Goal: Communication & Community: Participate in discussion

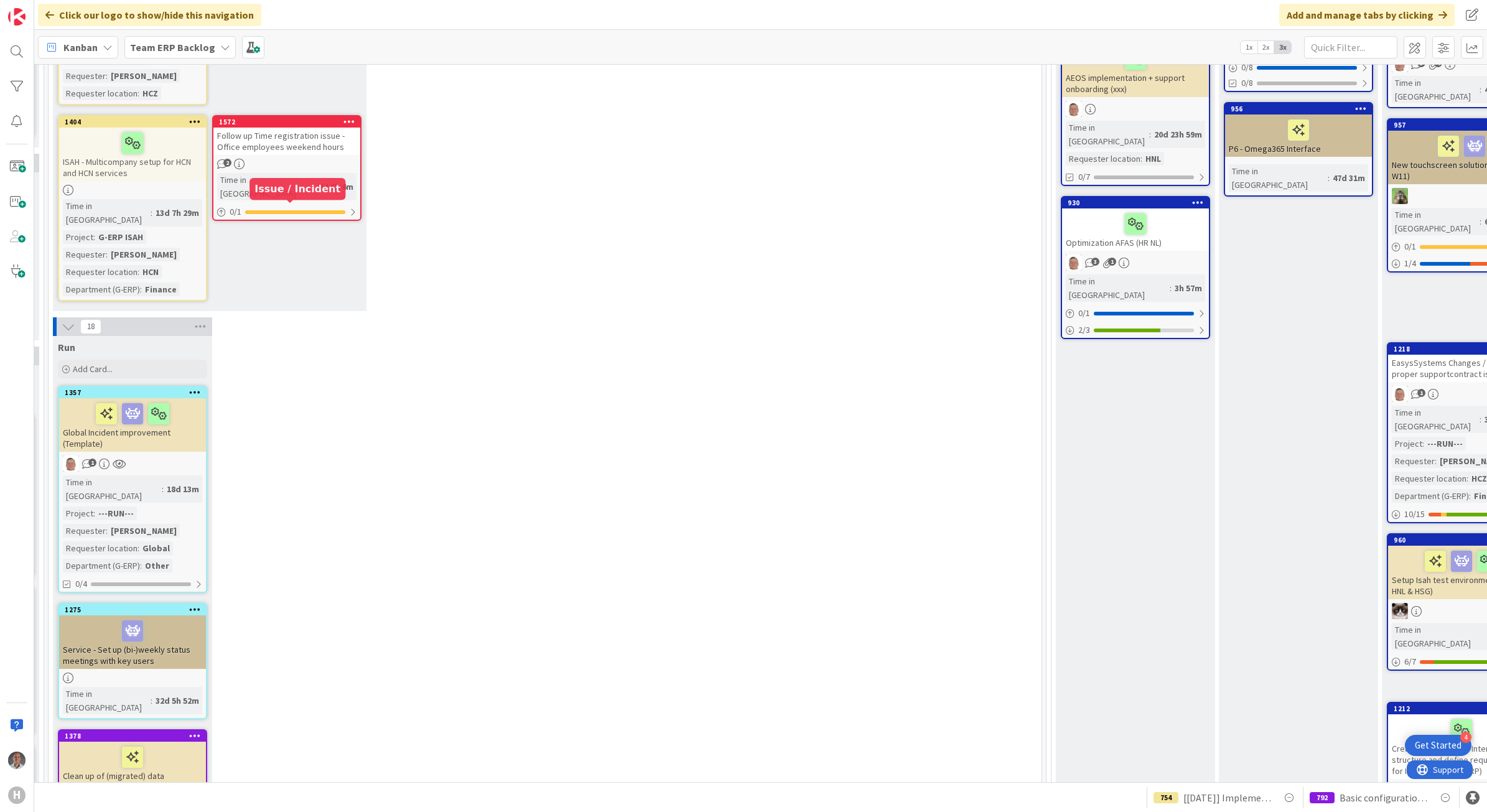
scroll to position [389, 327]
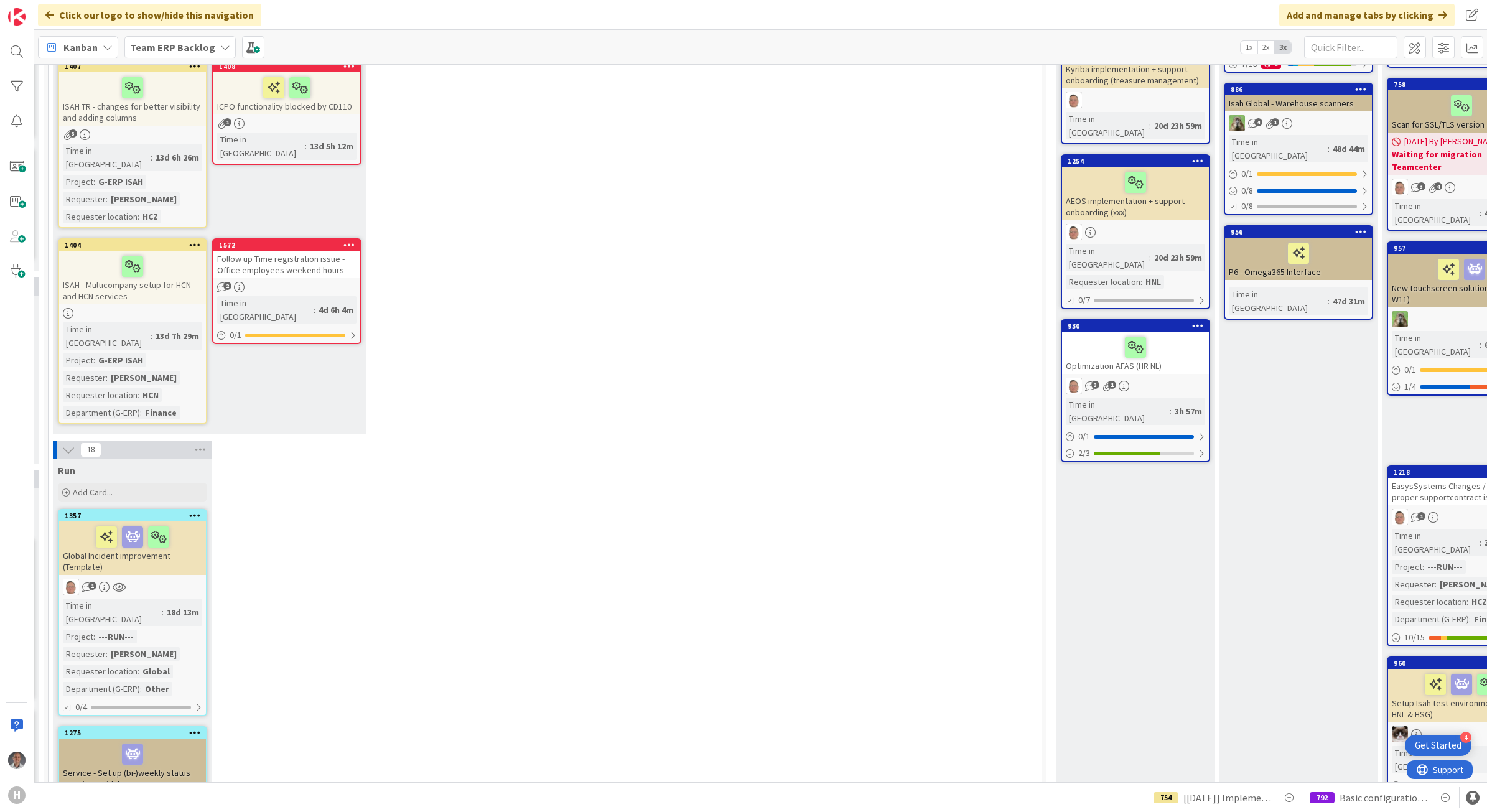
click at [175, 50] on b "Team ERP Backlog" at bounding box center [172, 47] width 85 height 13
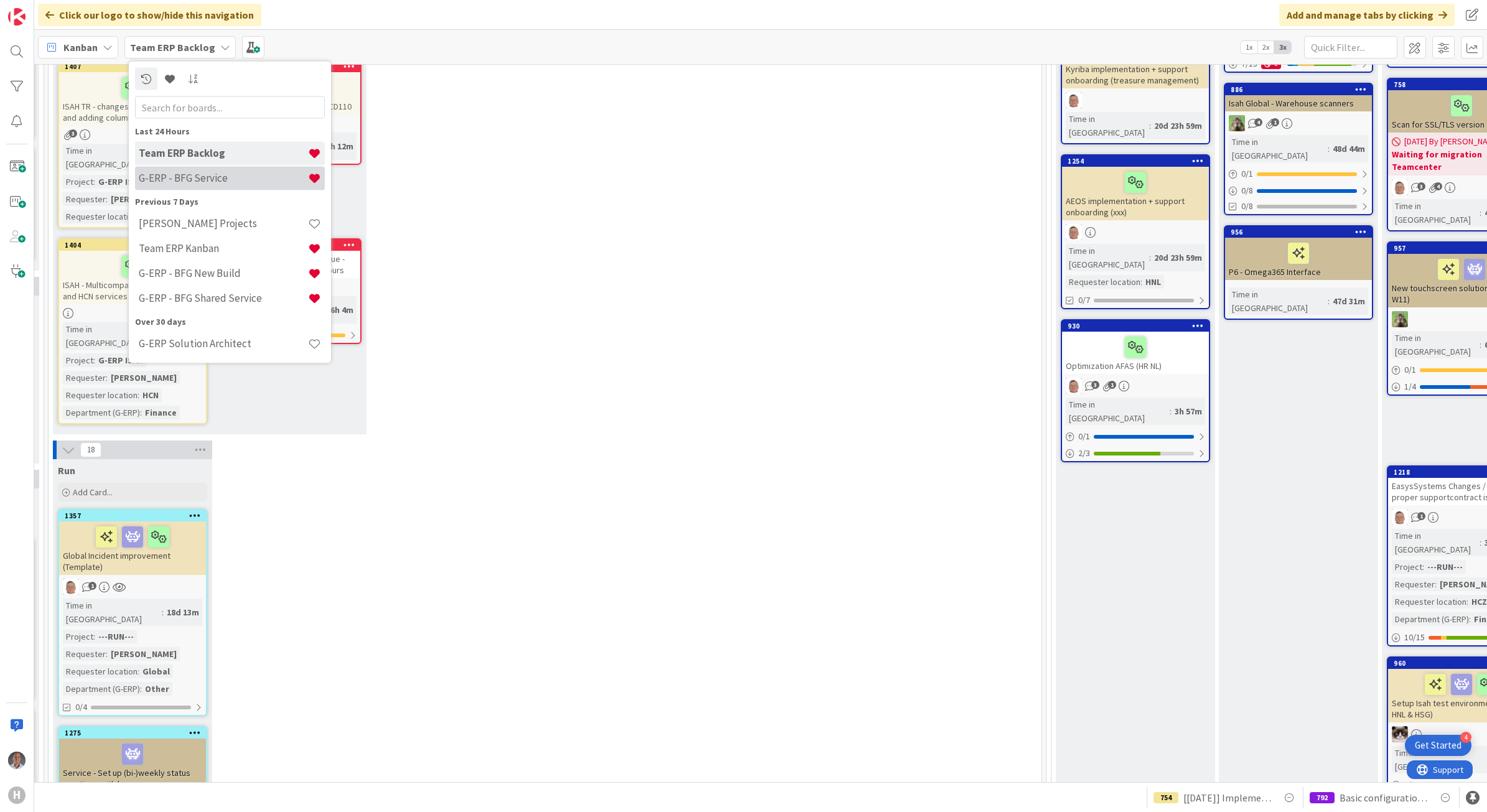
click at [190, 175] on h4 "G-ERP - BFG Service" at bounding box center [223, 178] width 169 height 13
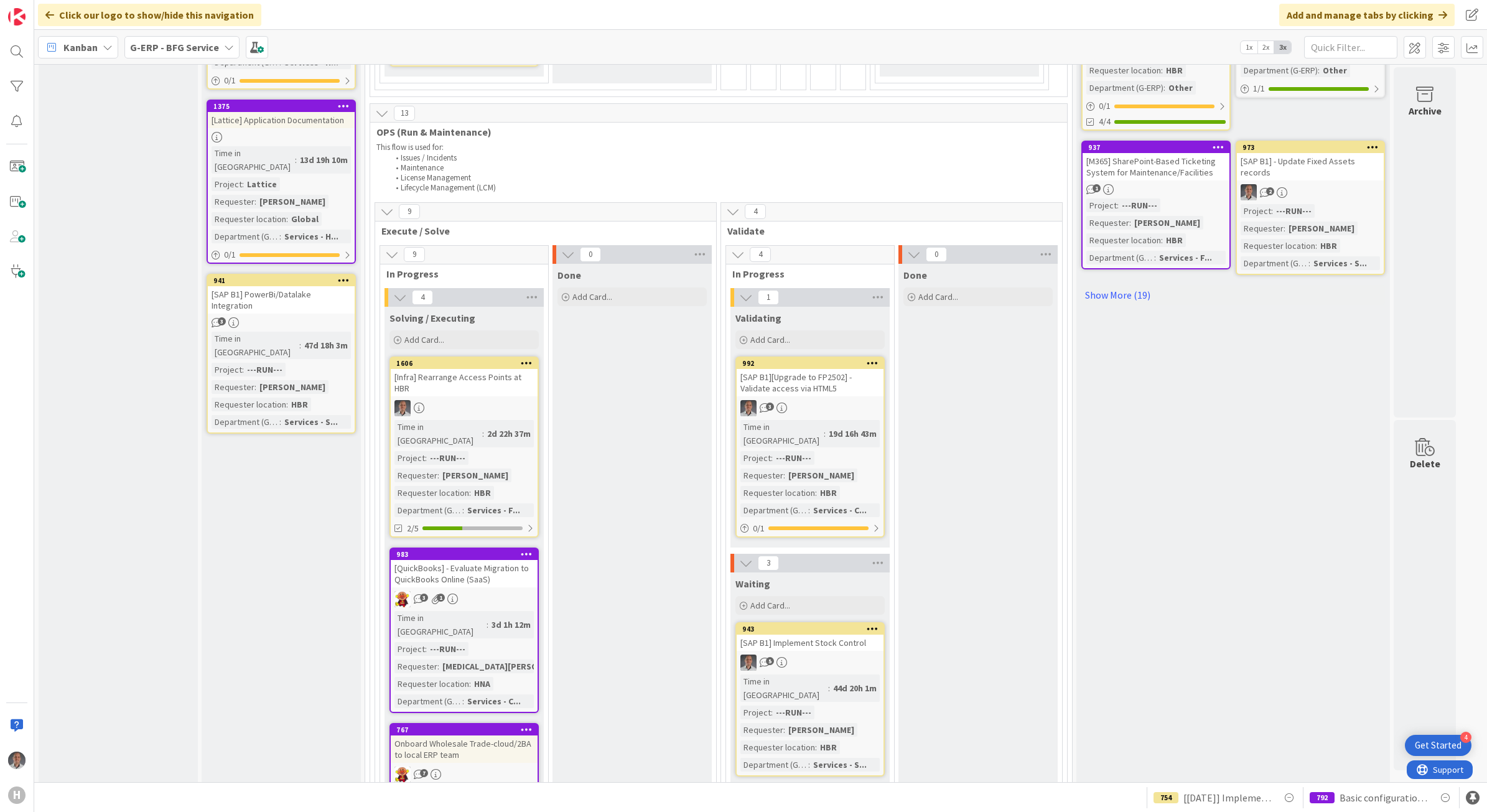
click at [810, 378] on div "[SAP B1][Upgrade to FP2502] - Validate access via HTML5" at bounding box center [810, 382] width 147 height 27
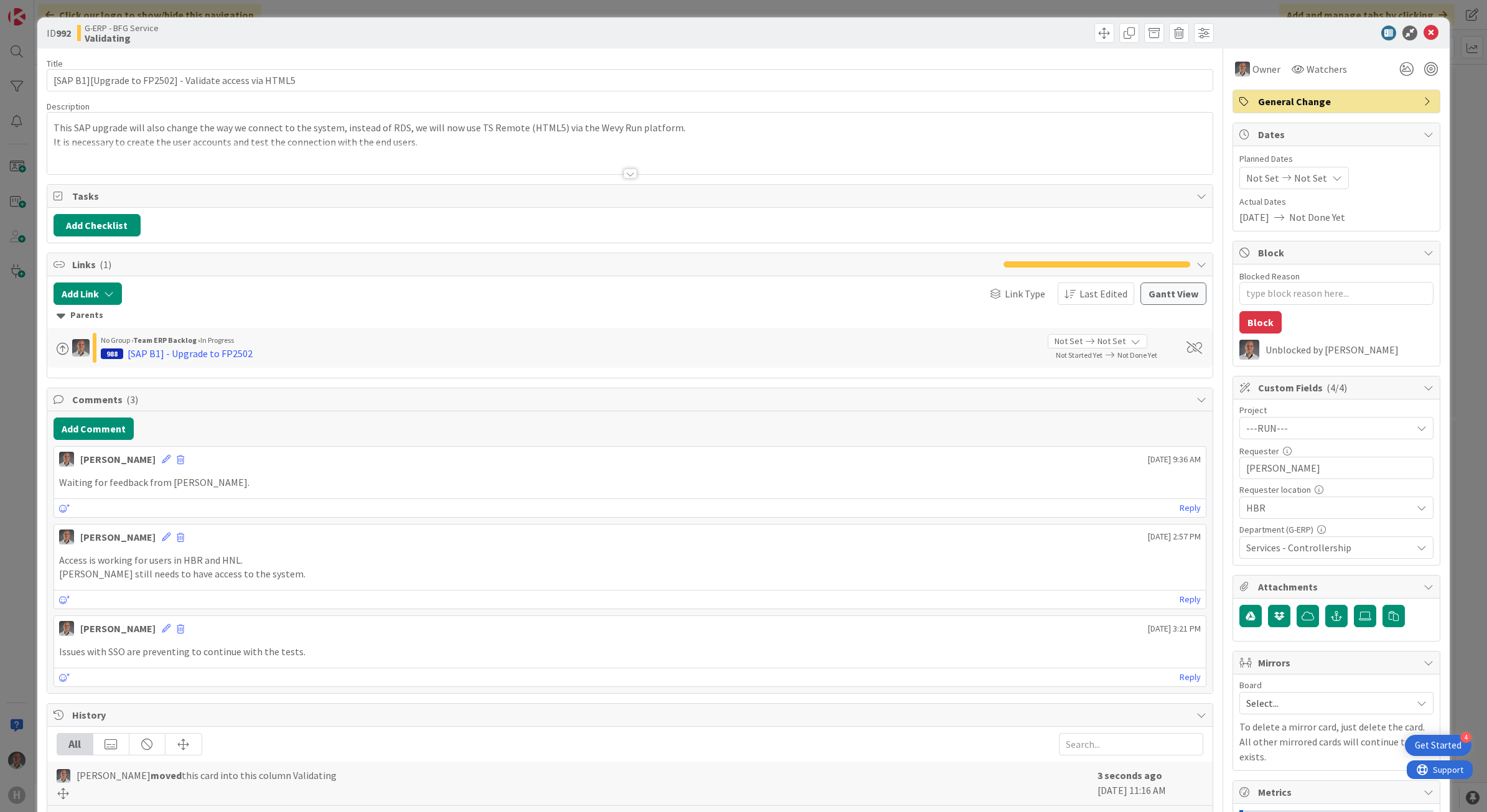
type textarea "x"
click at [119, 434] on button "Add Comment" at bounding box center [94, 428] width 80 height 22
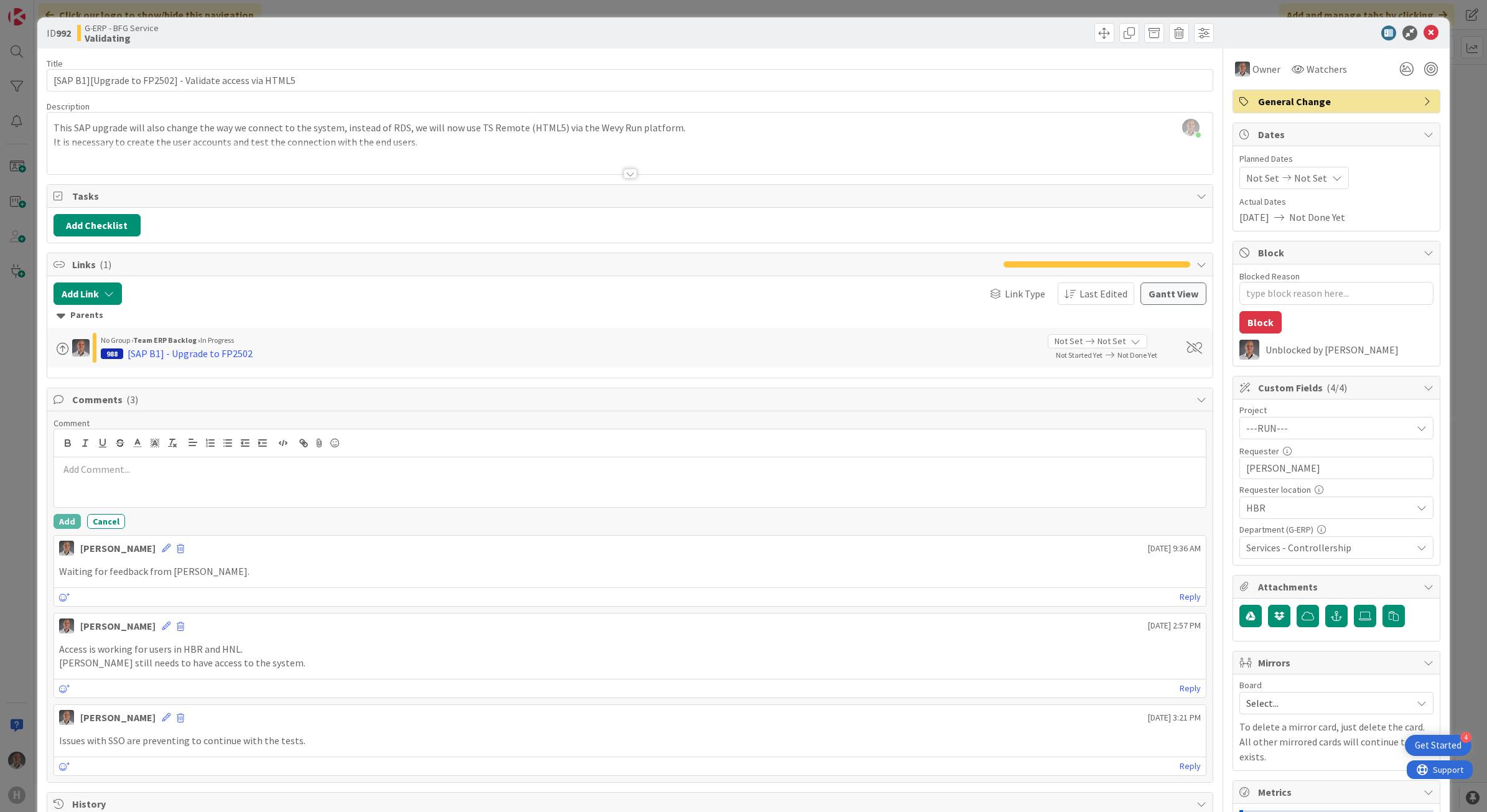
click at [150, 492] on div at bounding box center [630, 482] width 1152 height 50
click at [73, 520] on button "Add" at bounding box center [67, 521] width 27 height 15
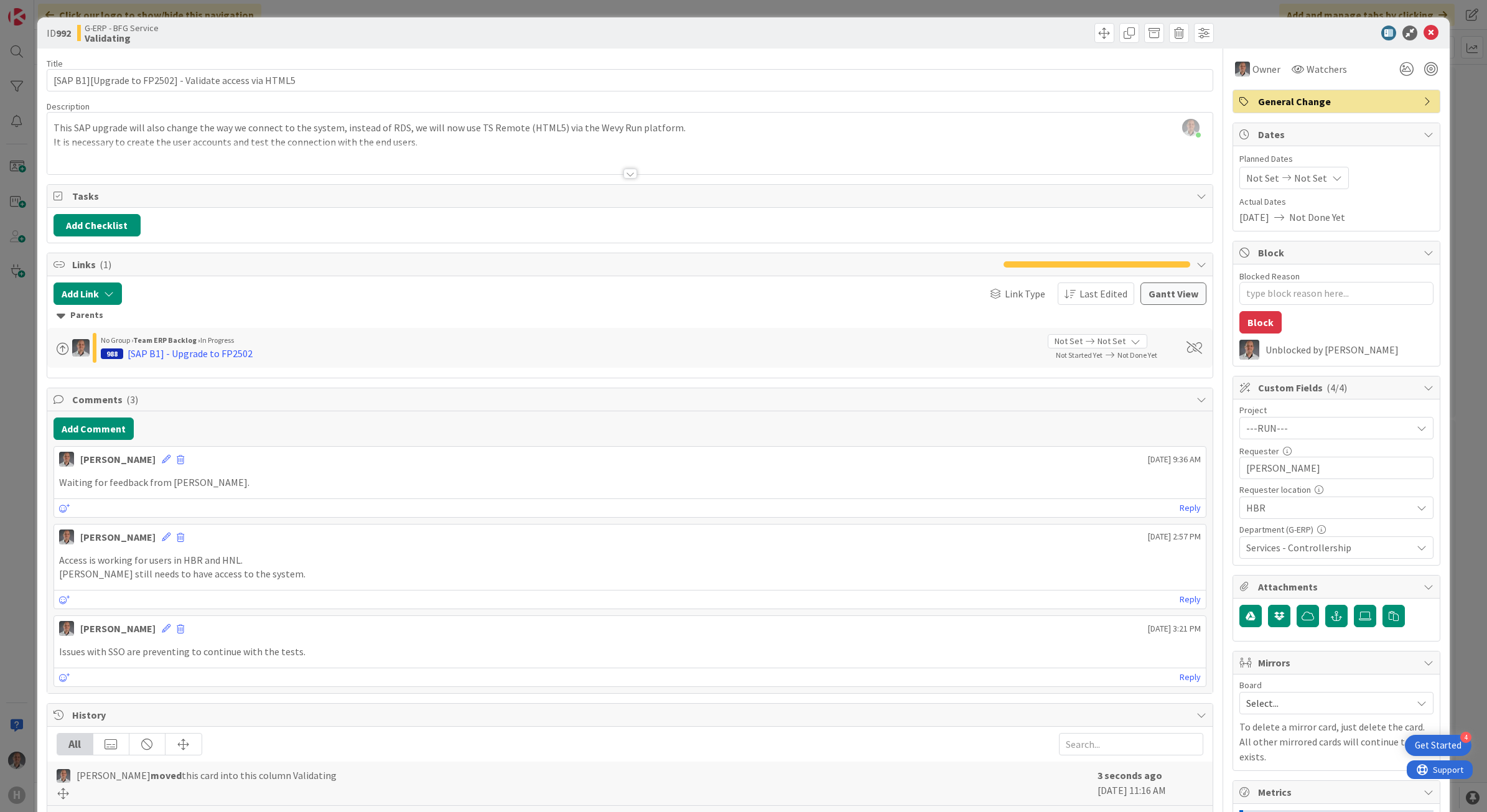
type textarea "x"
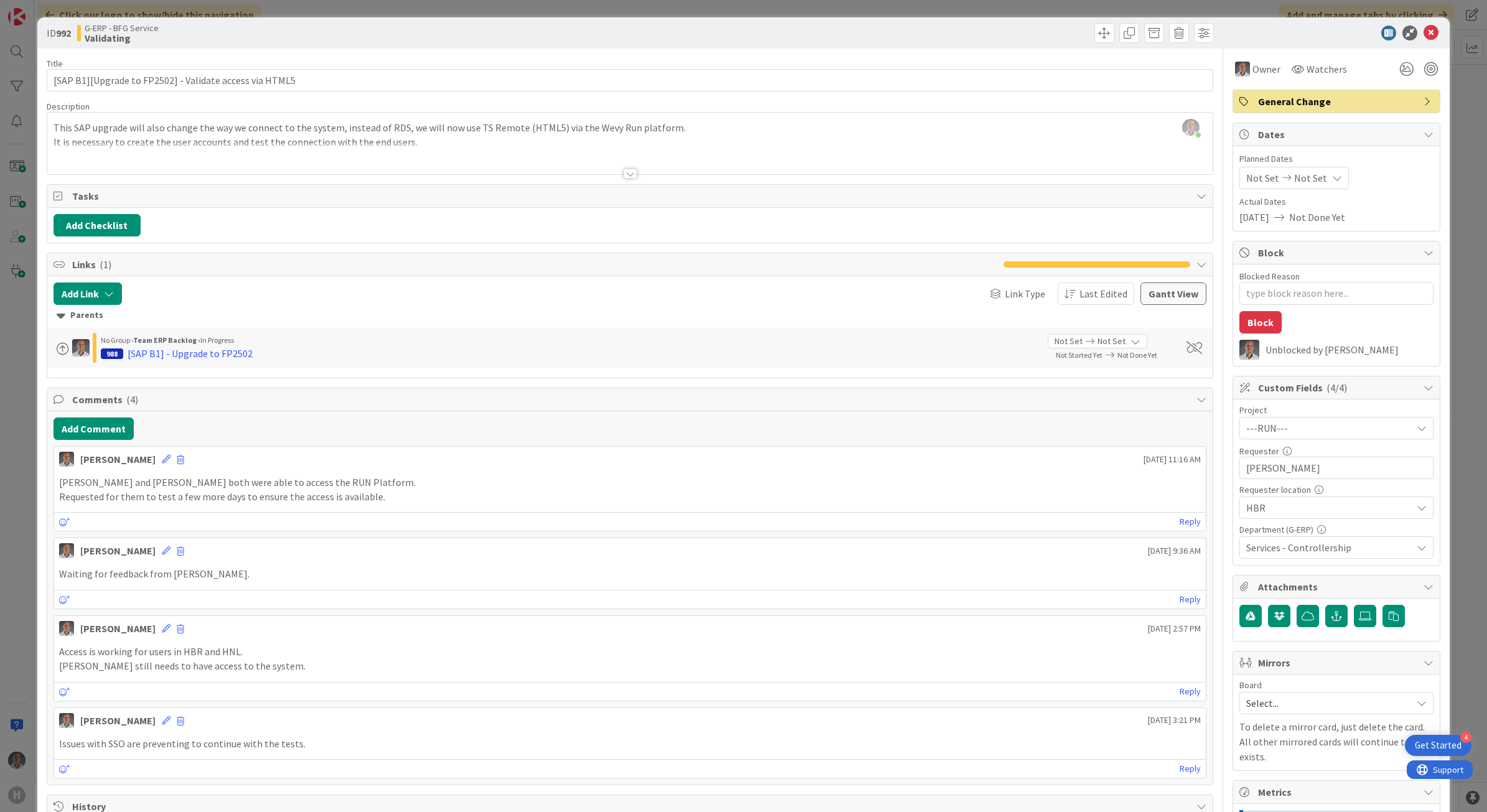
click at [624, 172] on div at bounding box center [630, 173] width 13 height 10
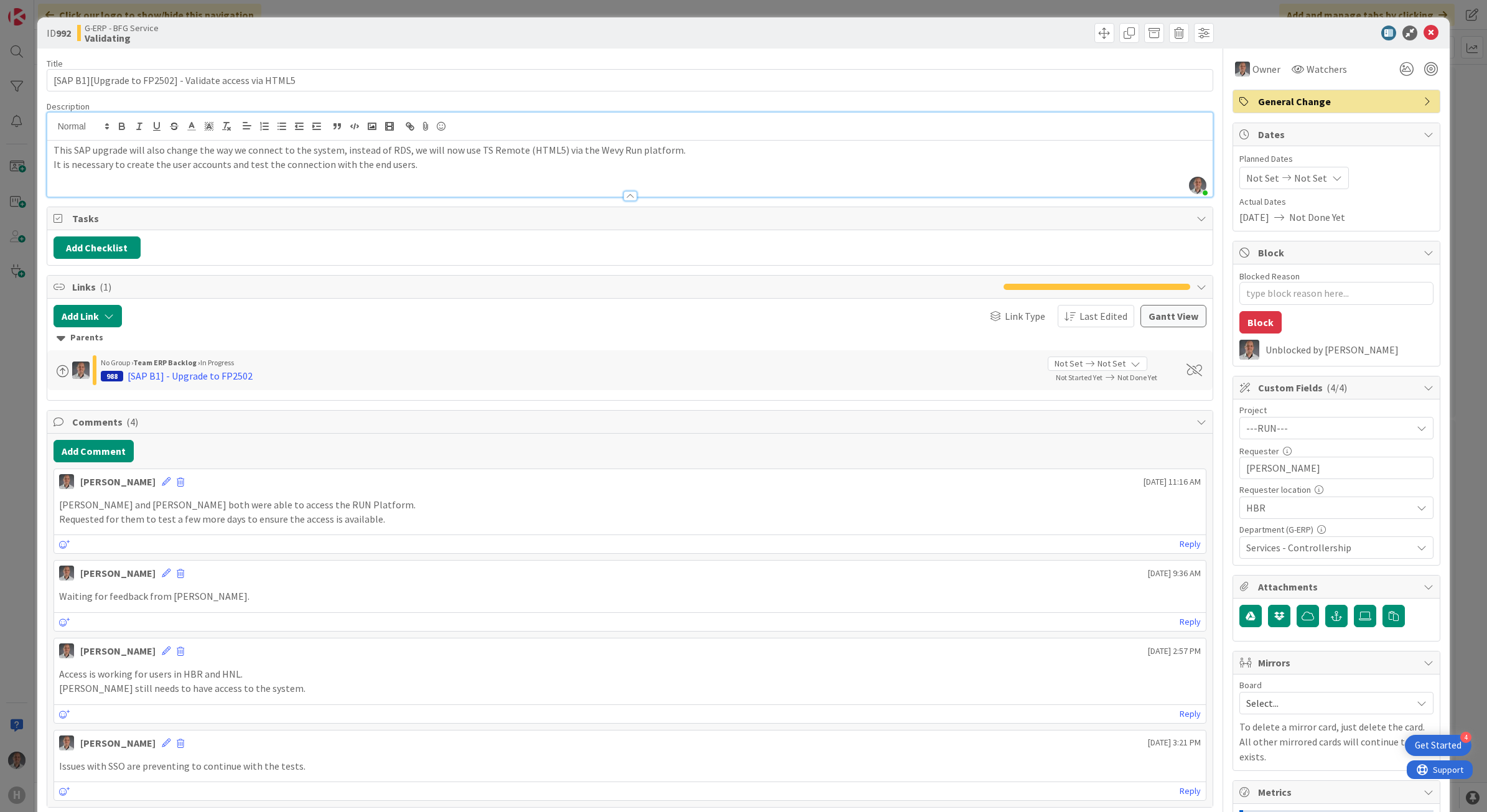
click at [417, 163] on p "It is necessary to create the user accounts and test the connection with the en…" at bounding box center [630, 164] width 1154 height 14
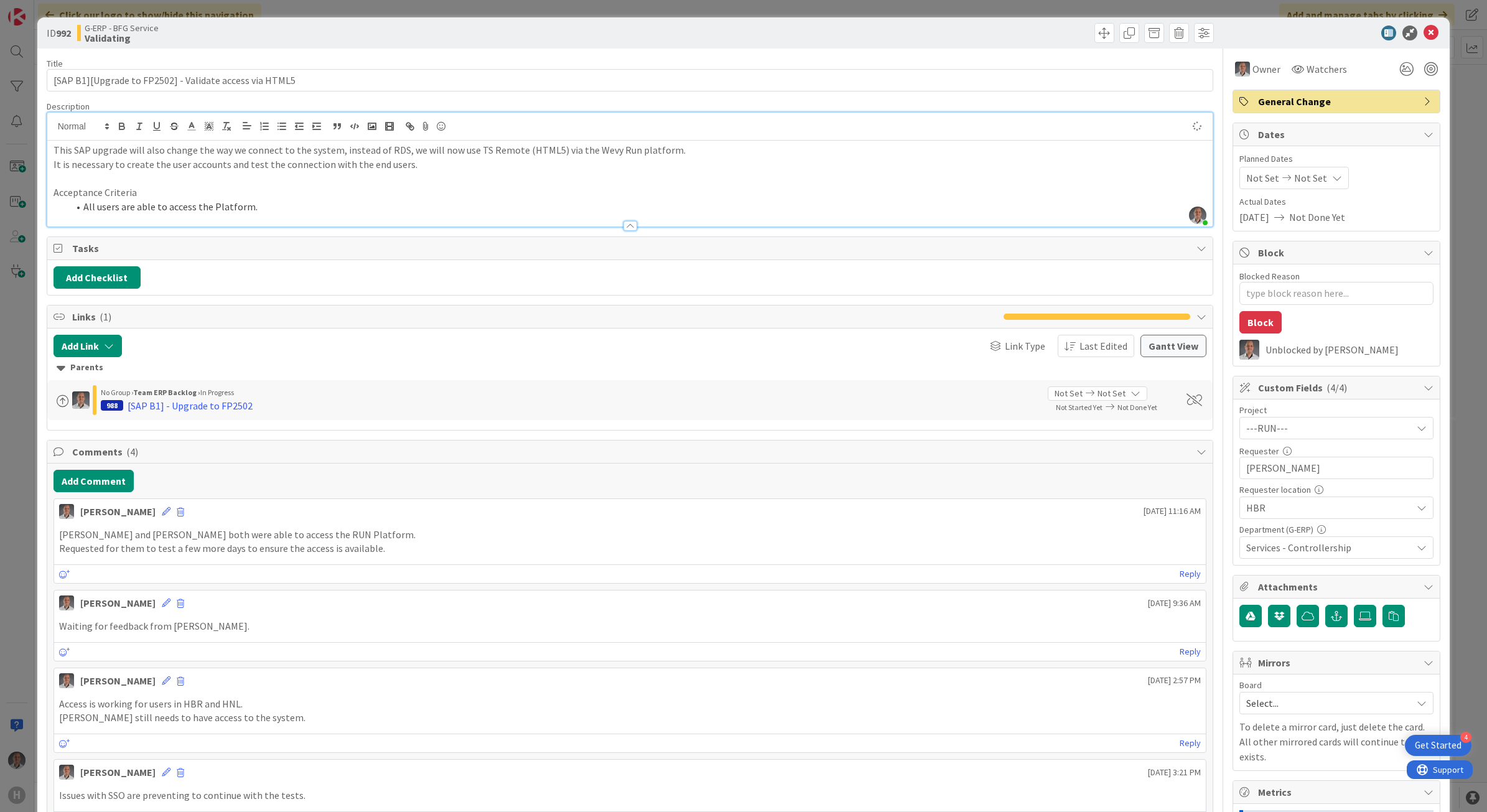
type textarea "x"
click at [1423, 36] on icon at bounding box center [1431, 33] width 15 height 15
